Goal: Find specific page/section: Find specific page/section

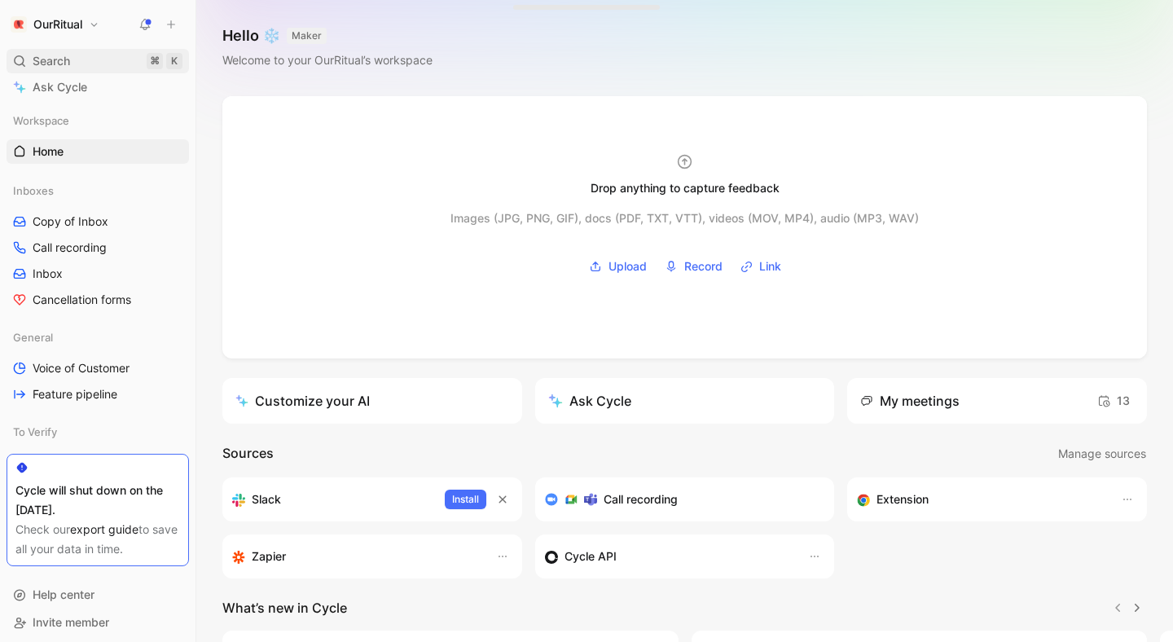
click at [97, 59] on div "Search ⌘ K" at bounding box center [98, 61] width 182 height 24
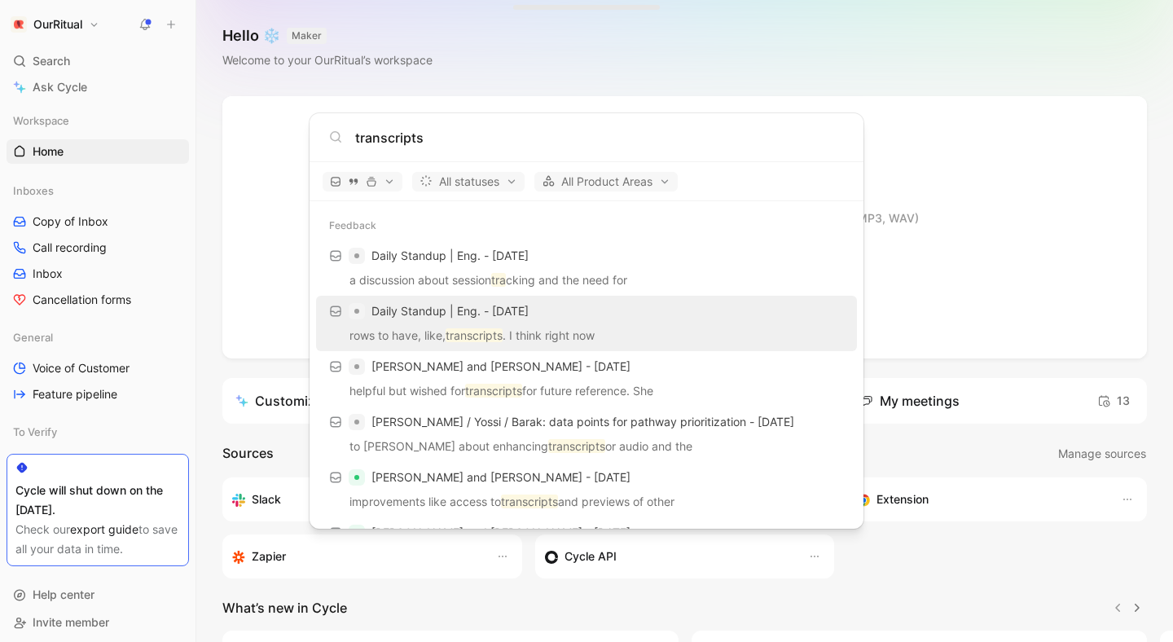
type input "transcripts"
click at [219, 117] on body "OurRitual Search ⌘ K Ask Cycle Workspace Home G then H Inboxes Copy of Inbox Ca…" at bounding box center [586, 321] width 1173 height 642
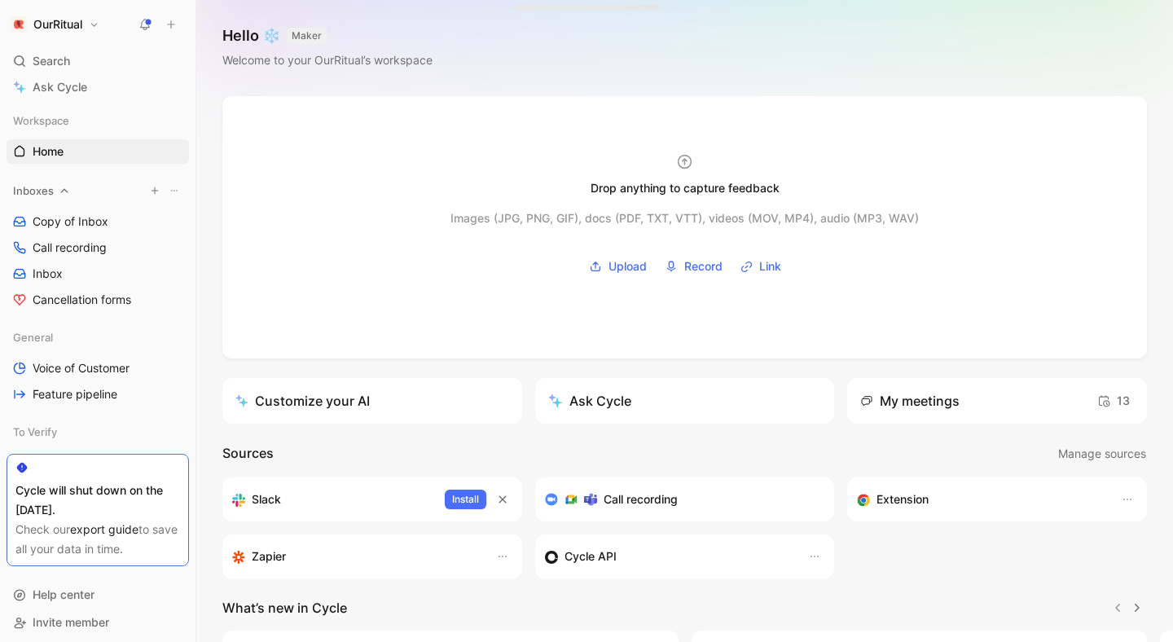
scroll to position [6, 0]
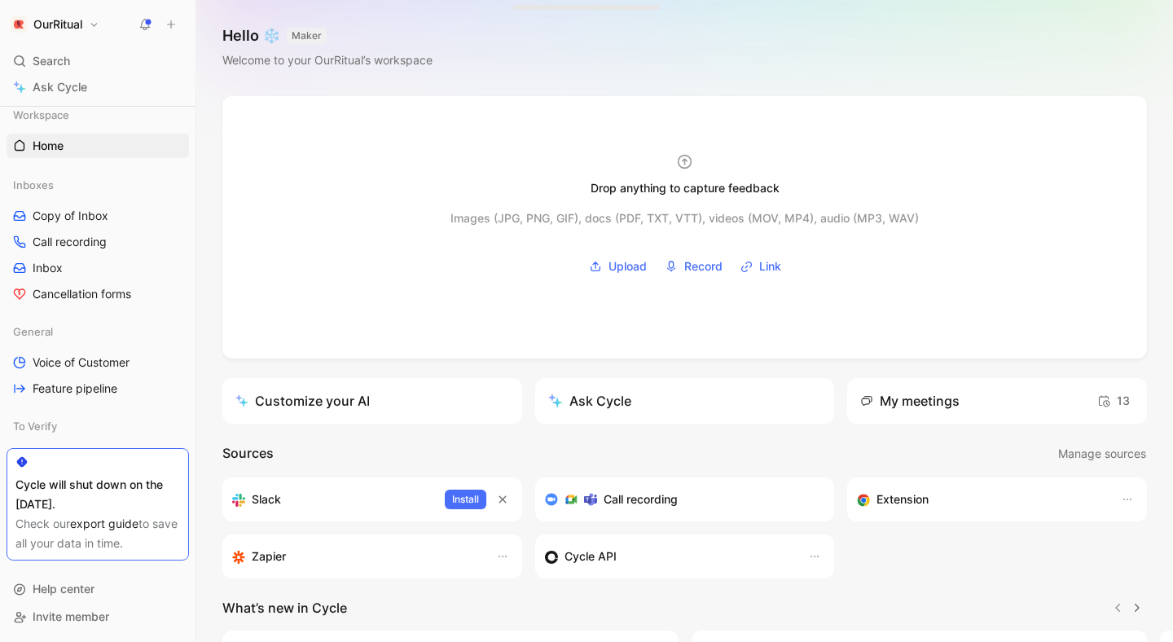
click at [82, 26] on h1 "OurRitual" at bounding box center [57, 24] width 49 height 15
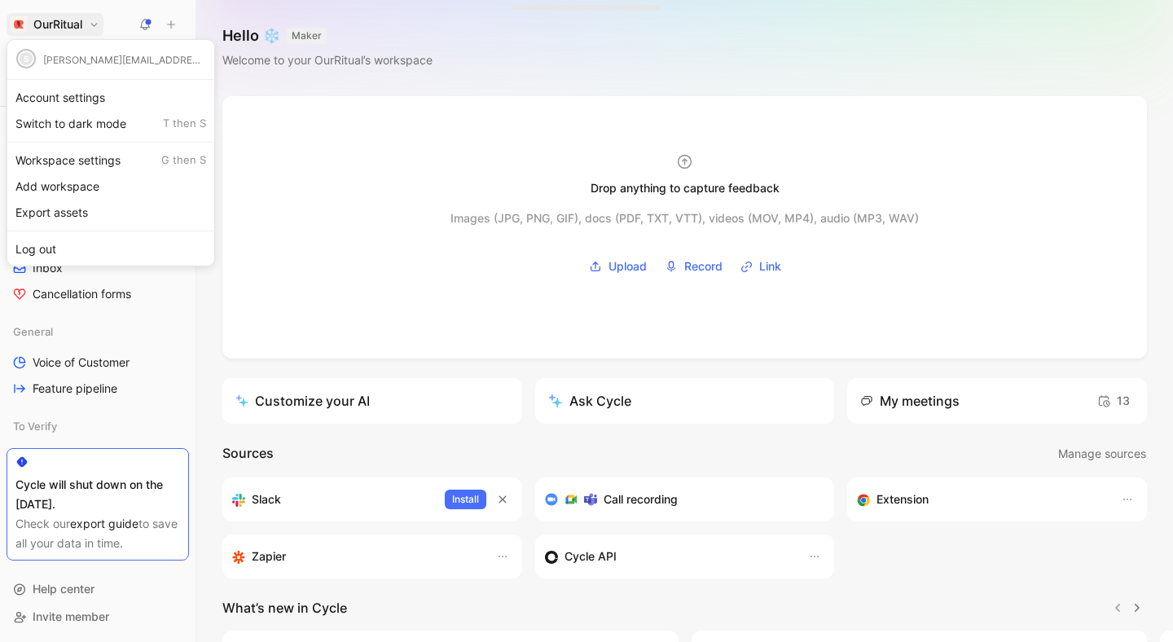
click at [83, 26] on div at bounding box center [586, 321] width 1173 height 642
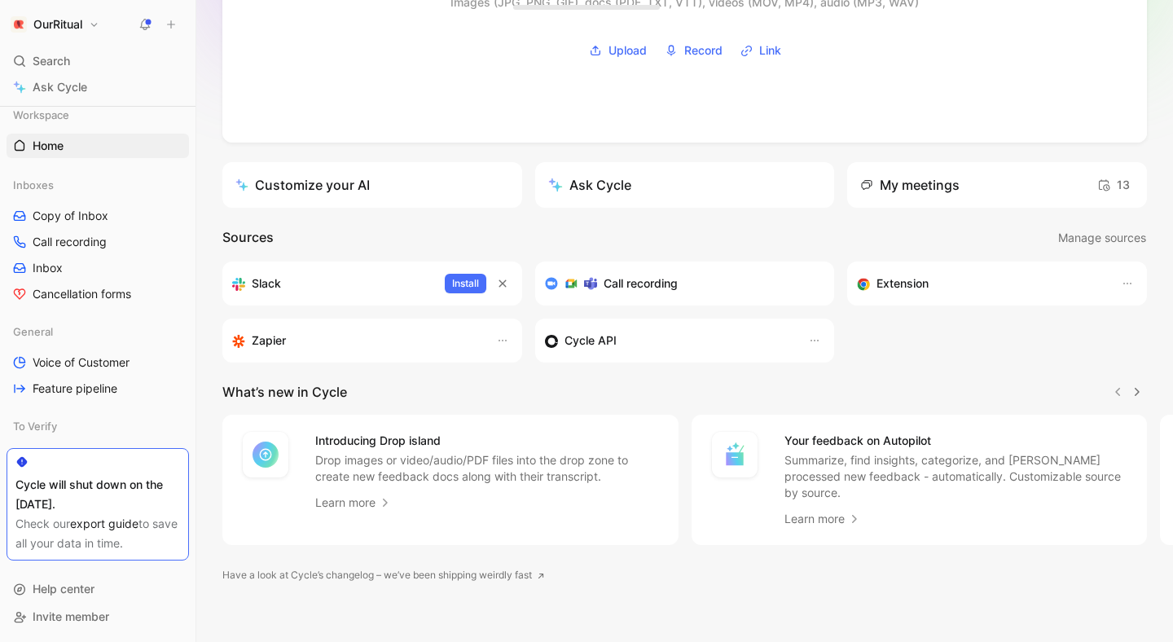
scroll to position [0, 0]
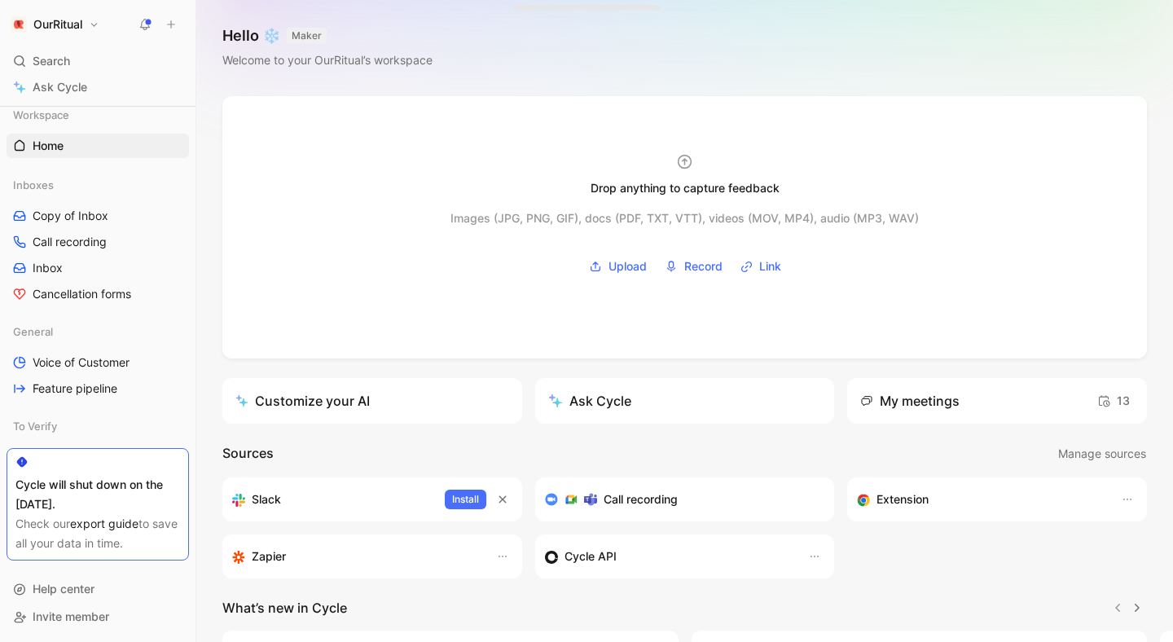
click at [58, 22] on h1 "OurRitual" at bounding box center [57, 24] width 49 height 15
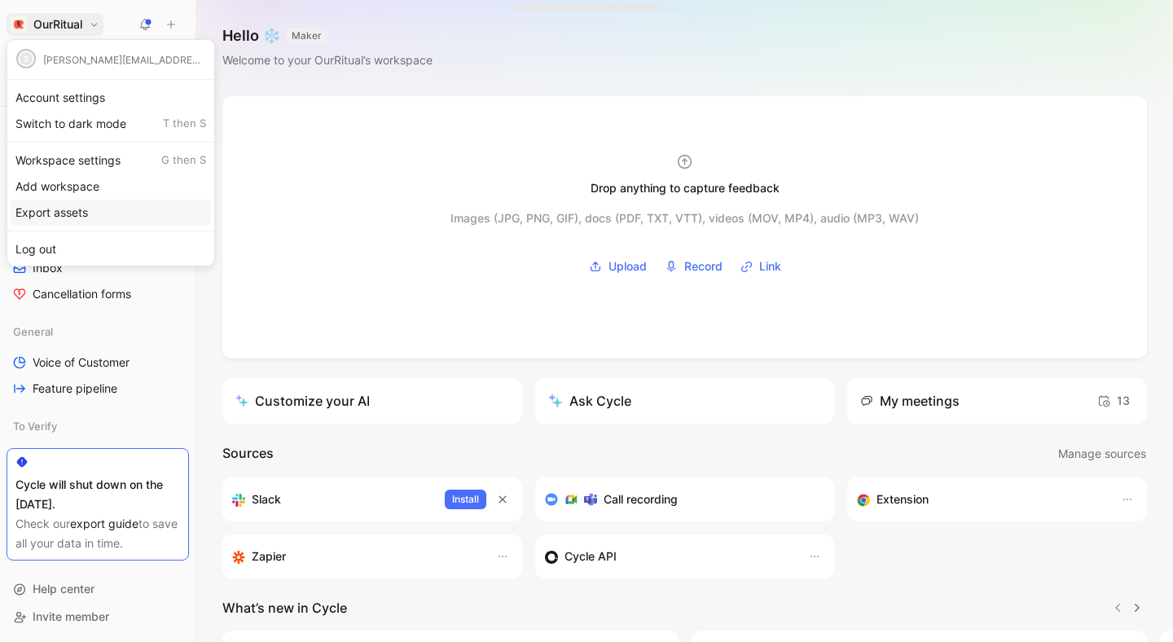
click at [112, 214] on div "Export assets" at bounding box center [111, 213] width 200 height 26
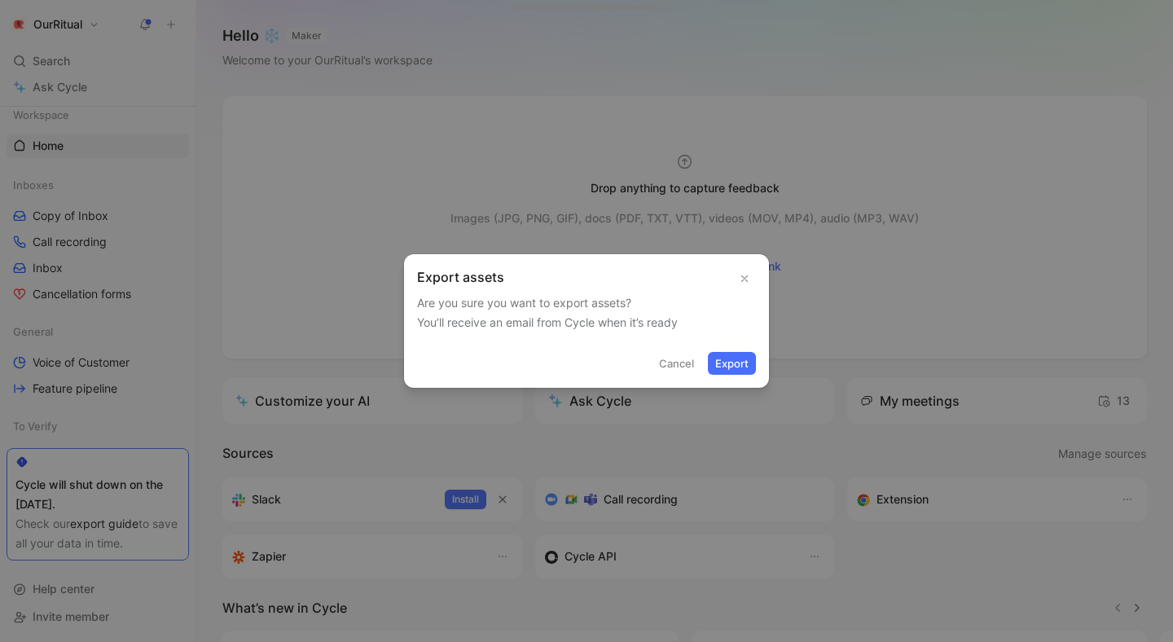
click at [675, 362] on button "Cancel" at bounding box center [677, 363] width 50 height 23
